Goal: Transaction & Acquisition: Purchase product/service

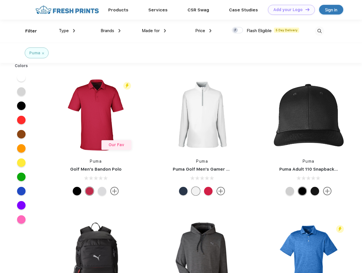
click at [289, 10] on link "Add your Logo Design Tool" at bounding box center [291, 10] width 47 height 10
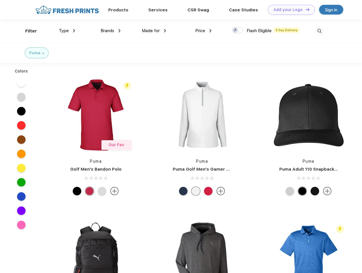
click at [0, 0] on div "Design Tool" at bounding box center [0, 0] width 0 height 0
click at [305, 9] on link "Add your Logo Design Tool" at bounding box center [291, 10] width 47 height 10
click at [27, 31] on div "Filter" at bounding box center [31, 31] width 12 height 7
click at [67, 31] on span "Type" at bounding box center [64, 30] width 10 height 5
click at [110, 31] on span "Brands" at bounding box center [108, 30] width 14 height 5
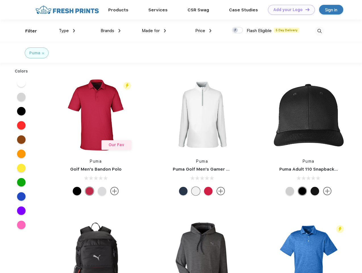
click at [154, 31] on span "Made for" at bounding box center [151, 30] width 18 height 5
click at [203, 31] on span "Price" at bounding box center [200, 30] width 10 height 5
click at [237, 30] on div at bounding box center [237, 30] width 11 height 6
click at [235, 30] on input "checkbox" at bounding box center [234, 29] width 4 height 4
click at [319, 31] on img at bounding box center [319, 30] width 9 height 9
